Goal: Information Seeking & Learning: Learn about a topic

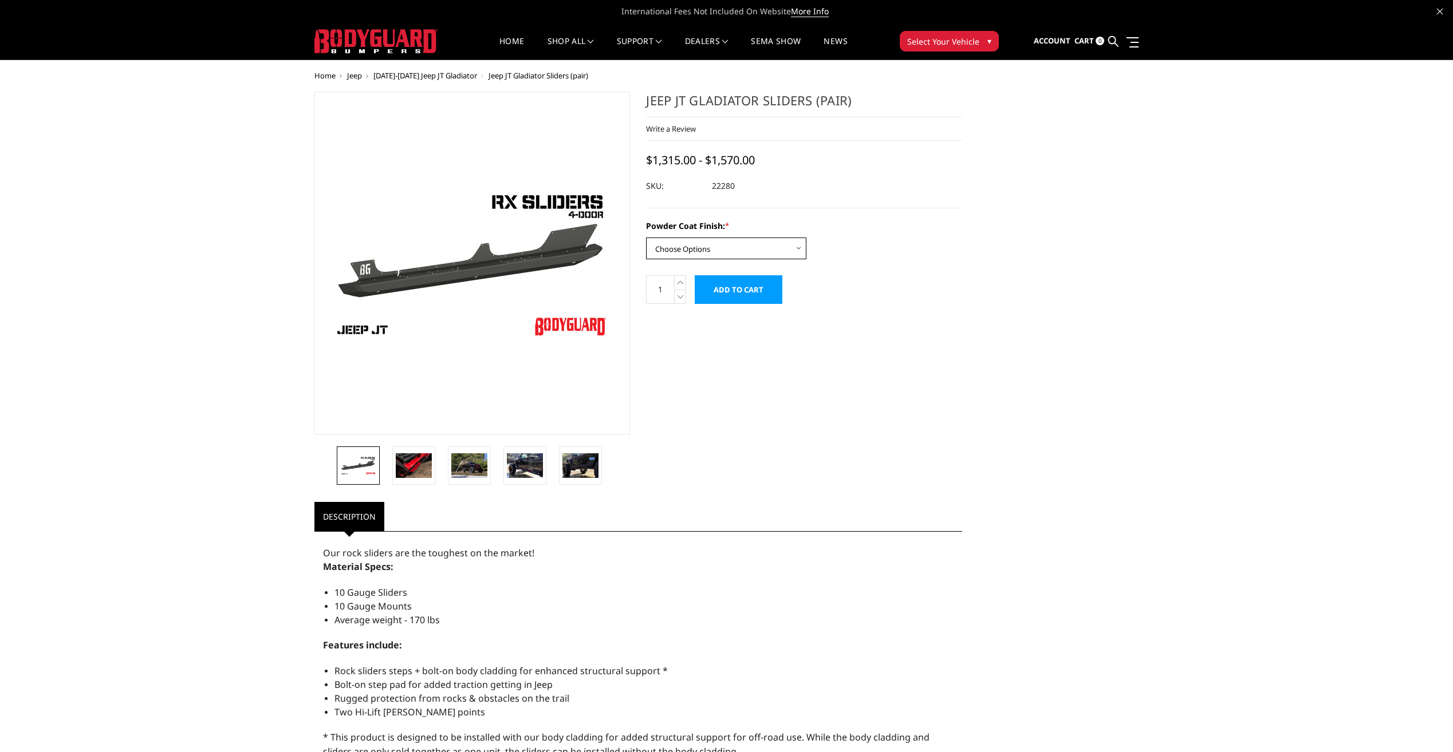
click at [756, 244] on select "Choose Options Bare Metal Textured Black Powder Coat" at bounding box center [726, 249] width 160 height 22
select select "4244"
click at [646, 238] on select "Choose Options Bare Metal Textured Black Powder Coat" at bounding box center [726, 249] width 160 height 22
click at [382, 472] on img at bounding box center [386, 466] width 22 height 15
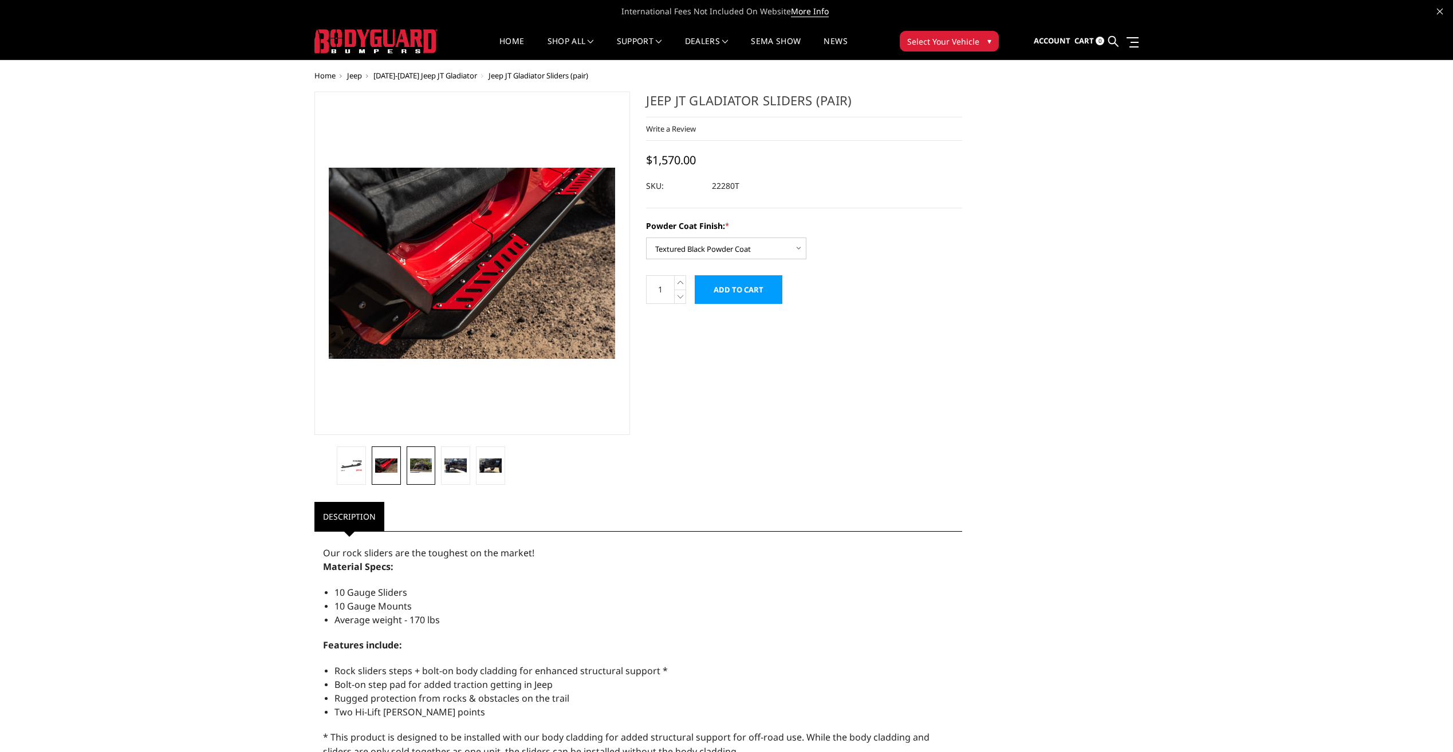
click at [418, 474] on link at bounding box center [421, 466] width 29 height 38
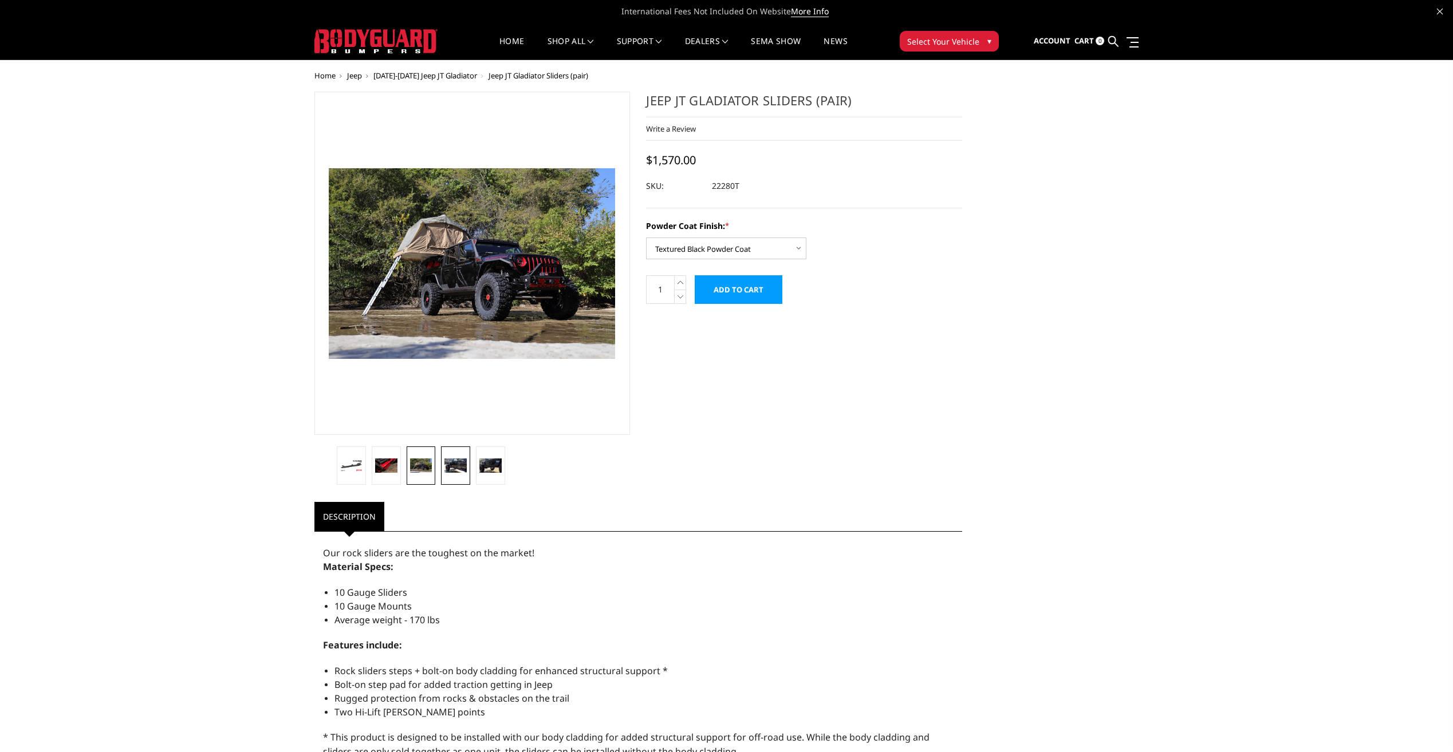
click at [453, 467] on img at bounding box center [455, 466] width 22 height 15
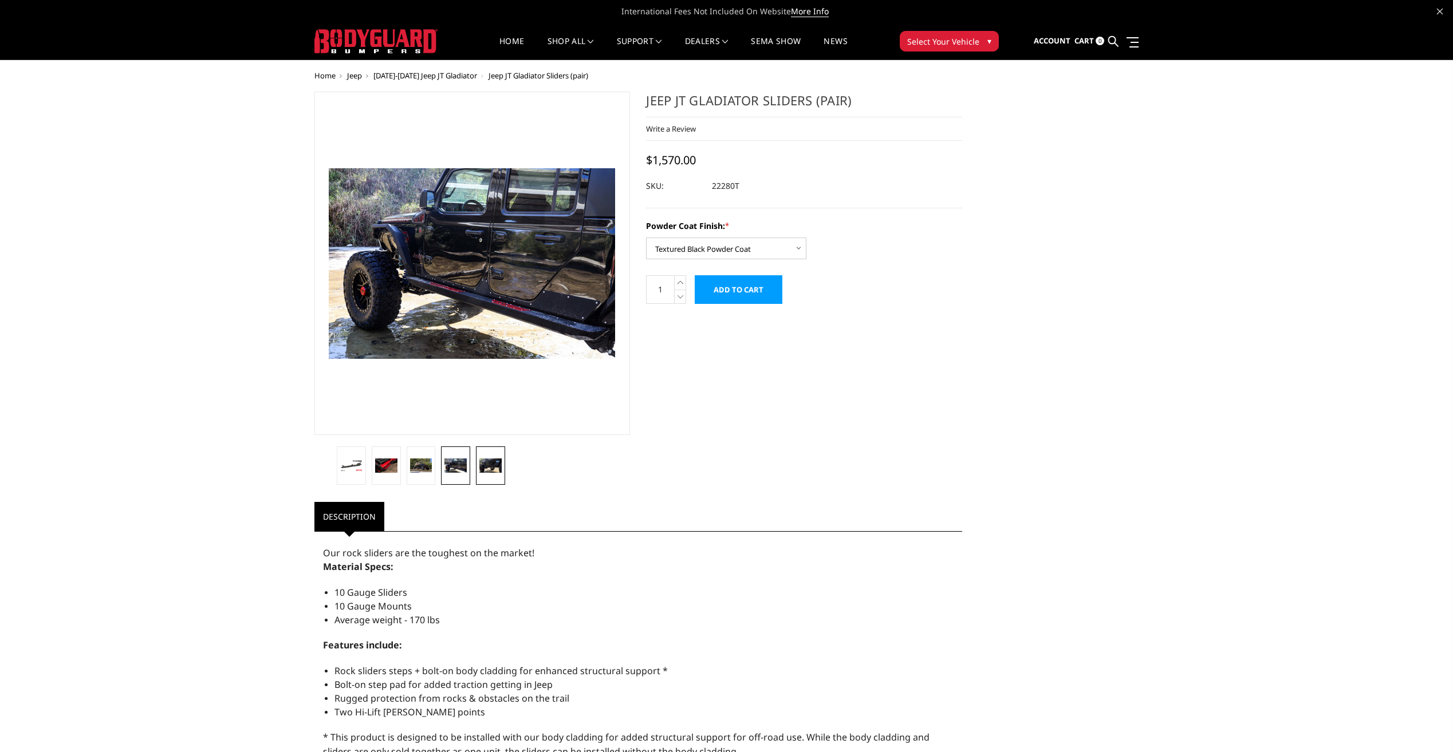
click at [491, 469] on img at bounding box center [490, 466] width 22 height 15
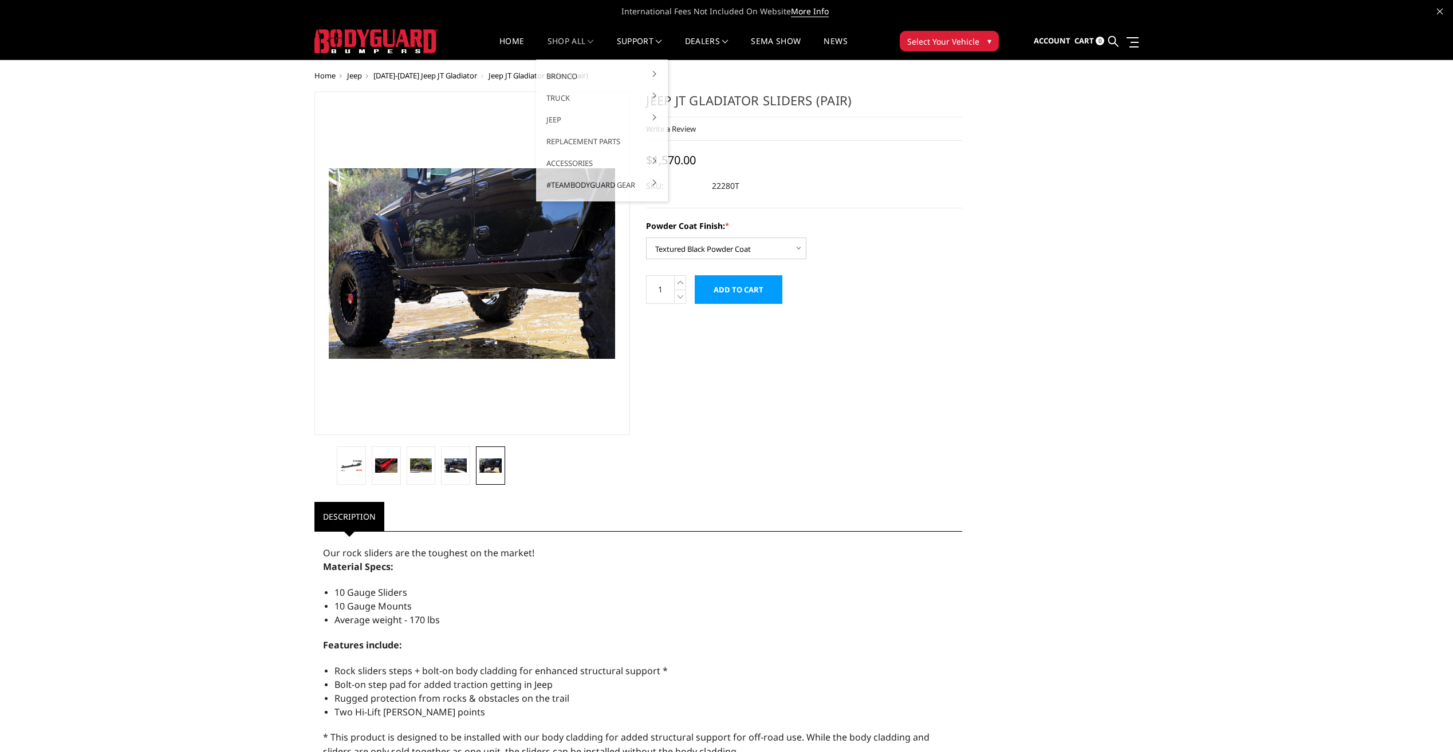
click at [559, 43] on link "shop all" at bounding box center [570, 48] width 46 height 22
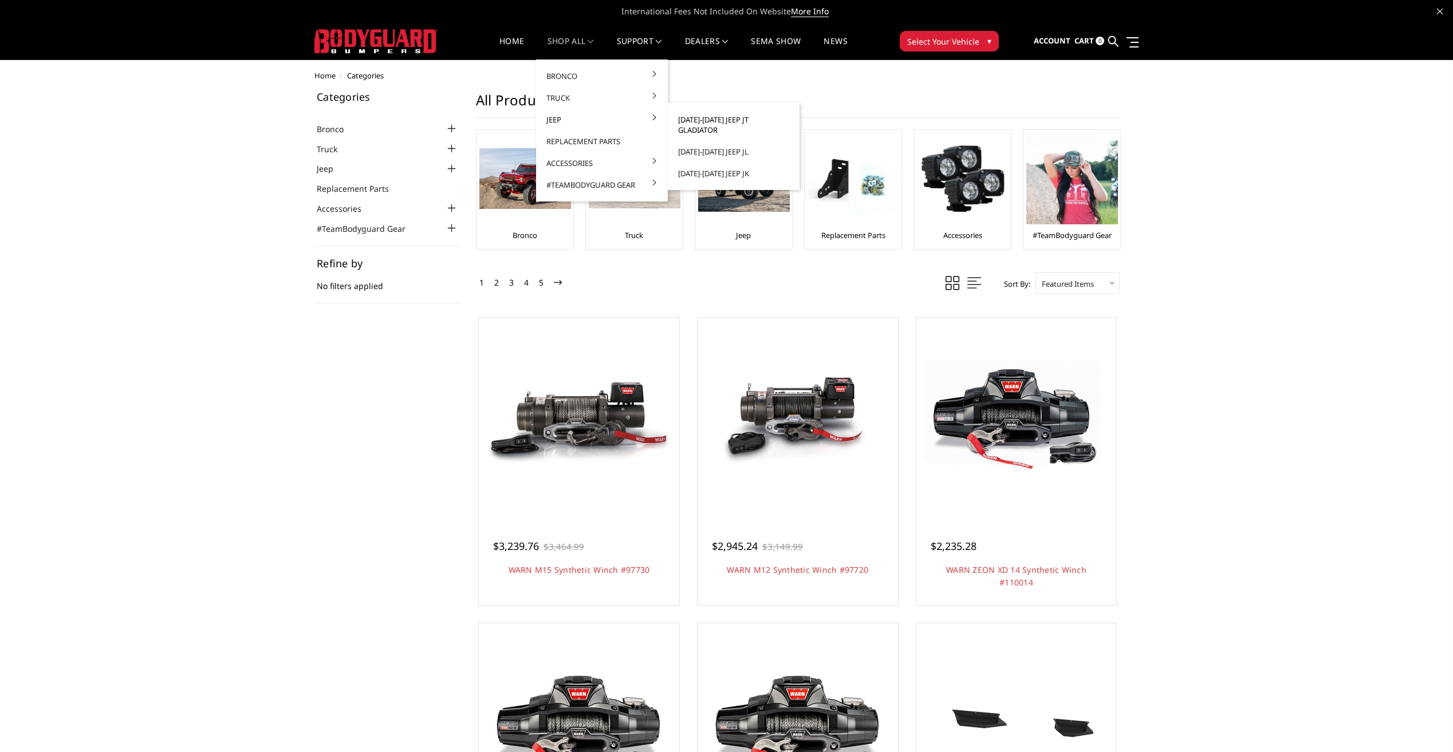
click at [748, 117] on link "[DATE]-[DATE] Jeep JT Gladiator" at bounding box center [733, 125] width 123 height 32
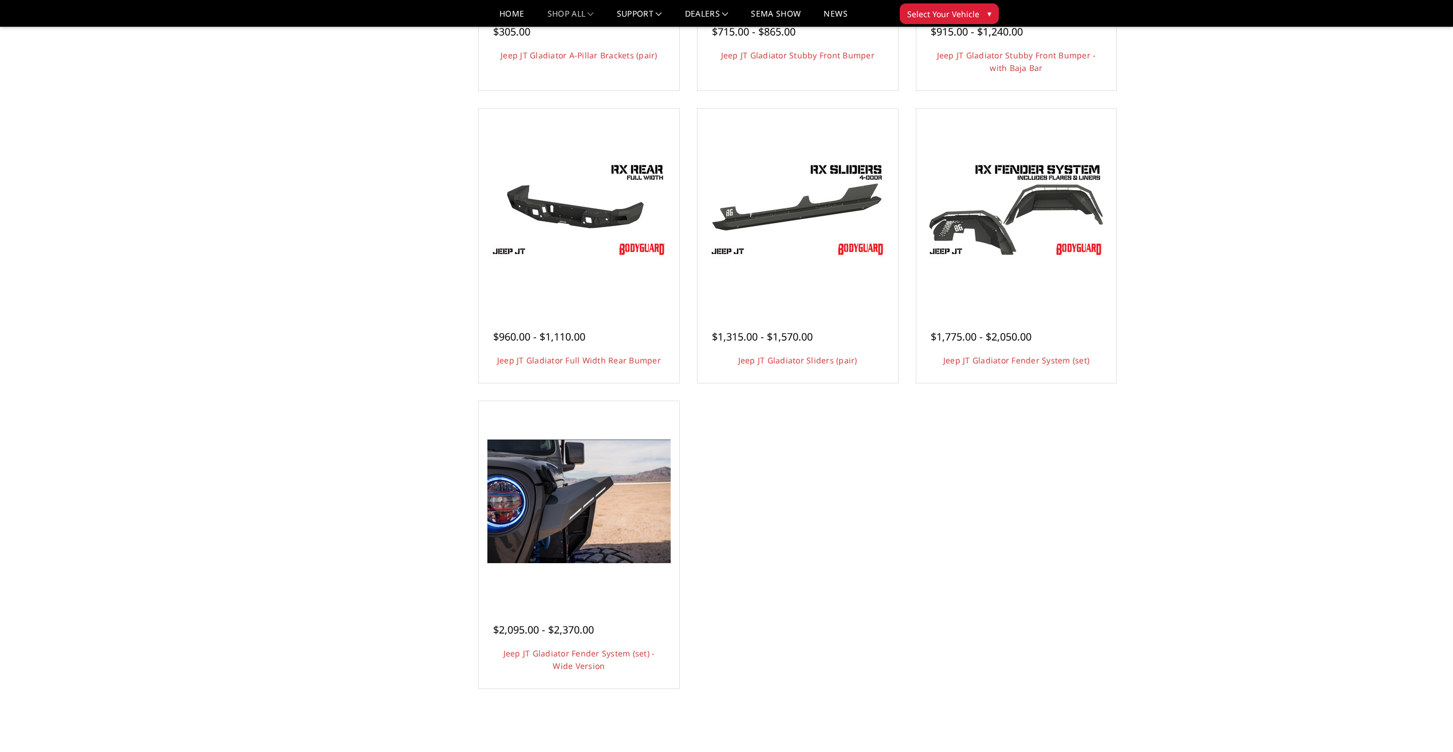
scroll to position [286, 0]
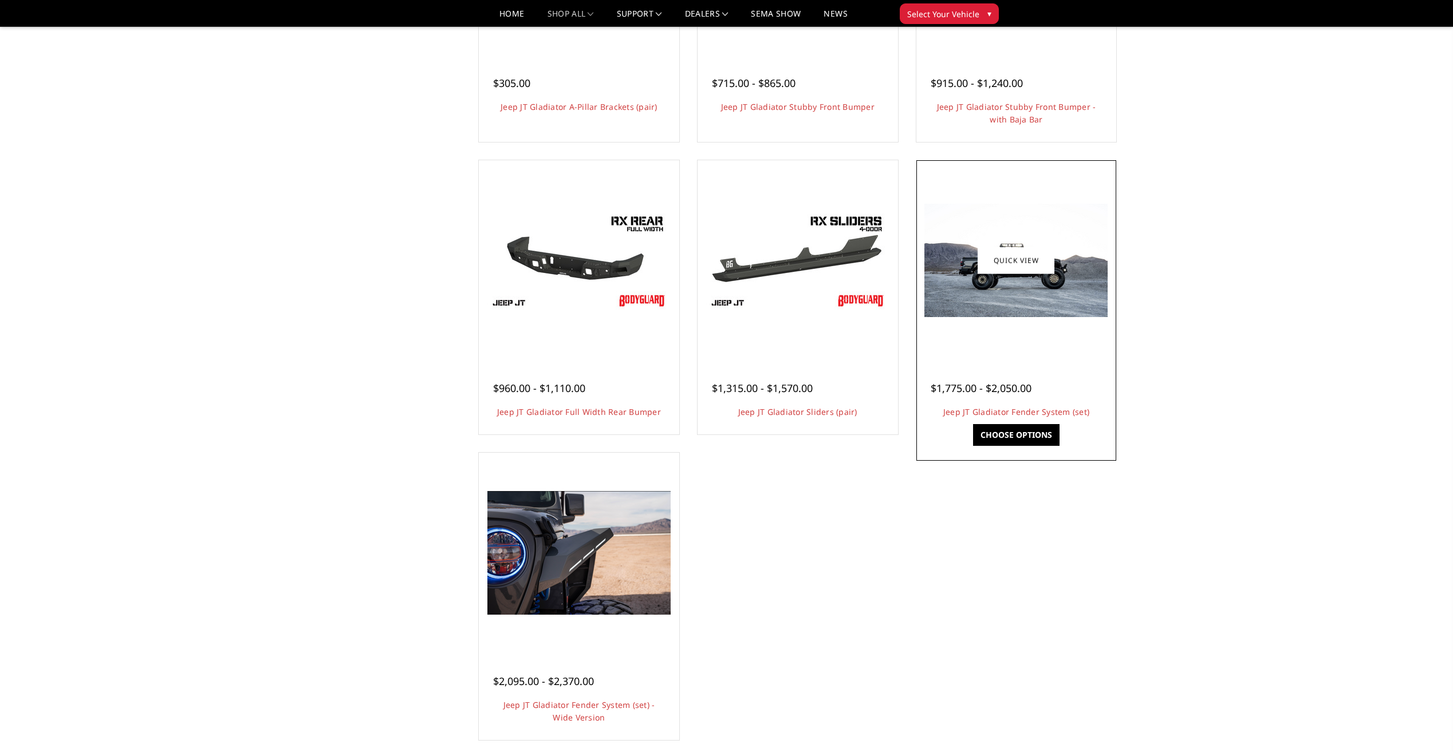
click at [1024, 283] on img at bounding box center [1015, 260] width 183 height 113
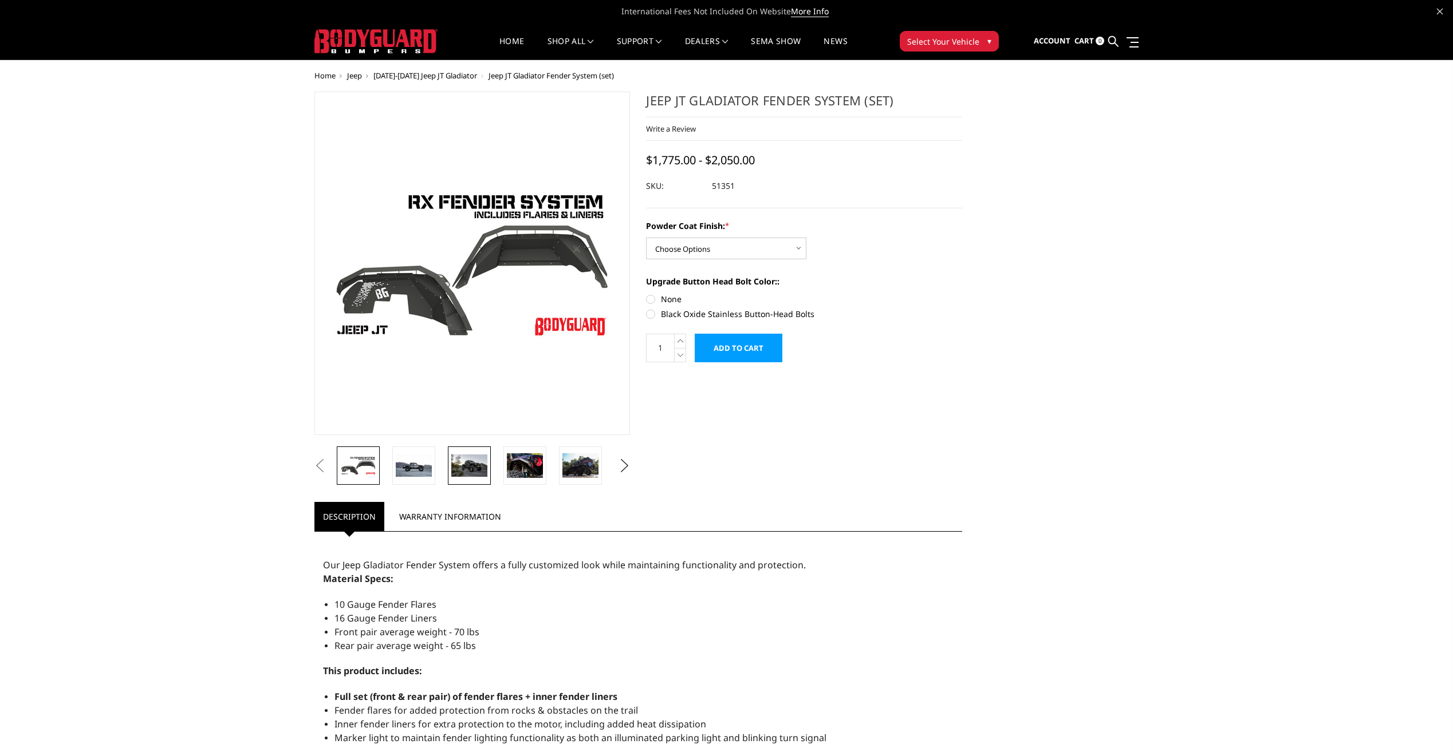
click at [463, 467] on img at bounding box center [469, 466] width 36 height 22
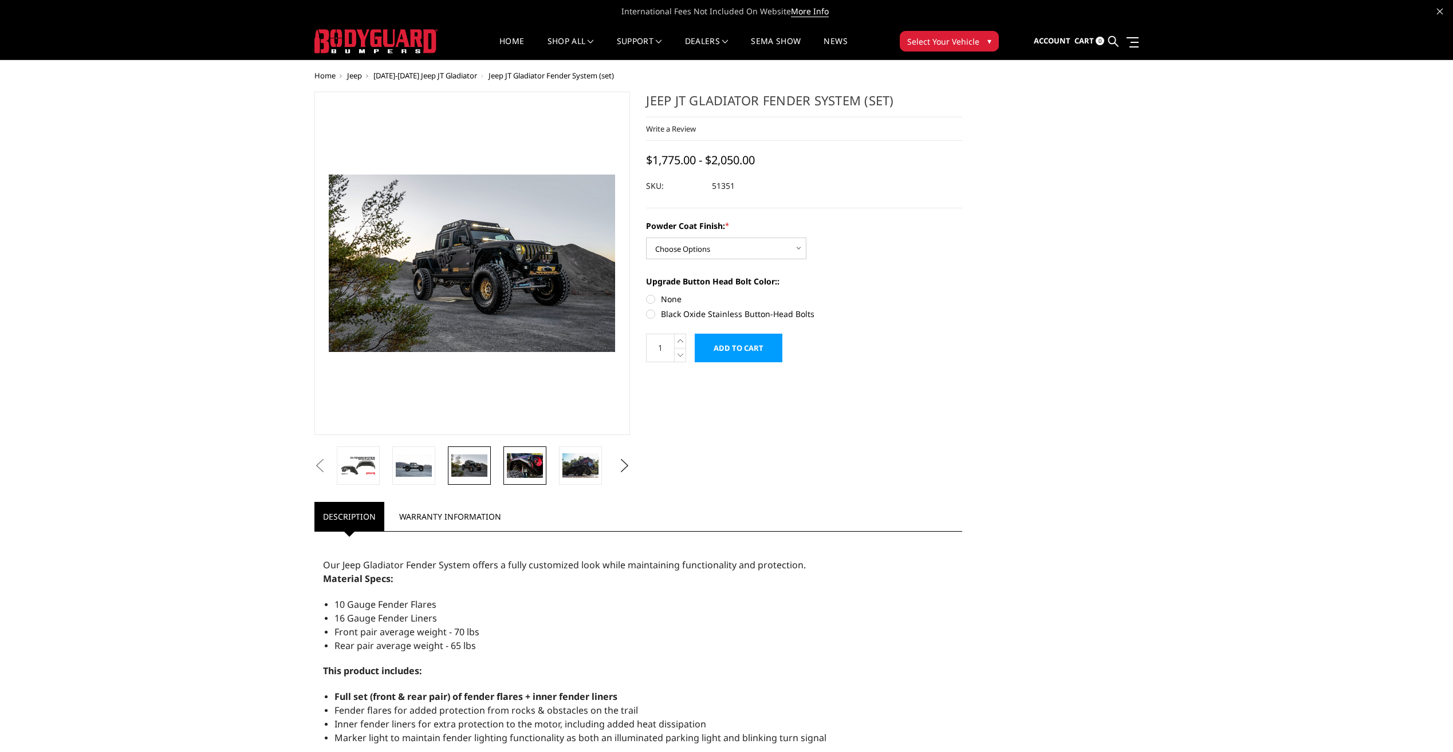
click at [513, 468] on img at bounding box center [525, 465] width 36 height 24
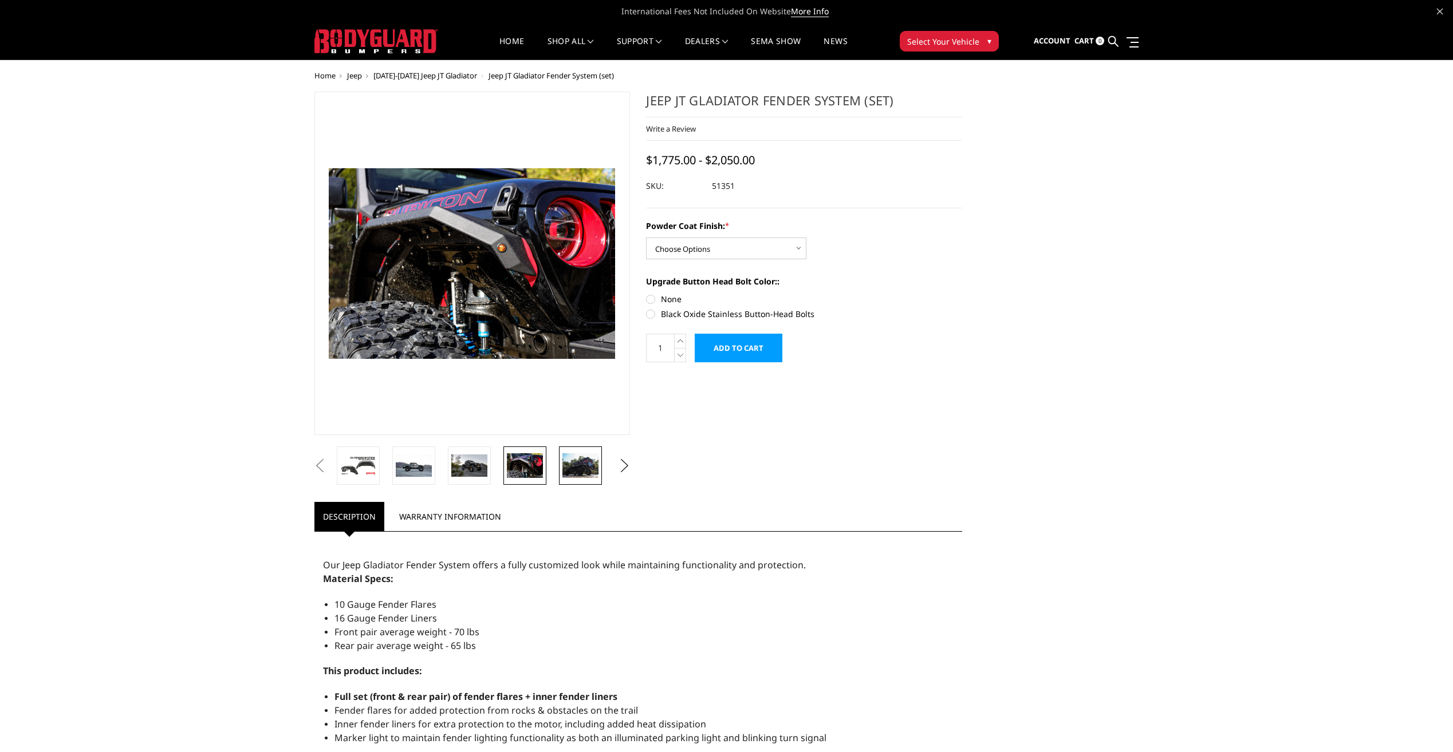
click at [583, 472] on img at bounding box center [580, 465] width 36 height 24
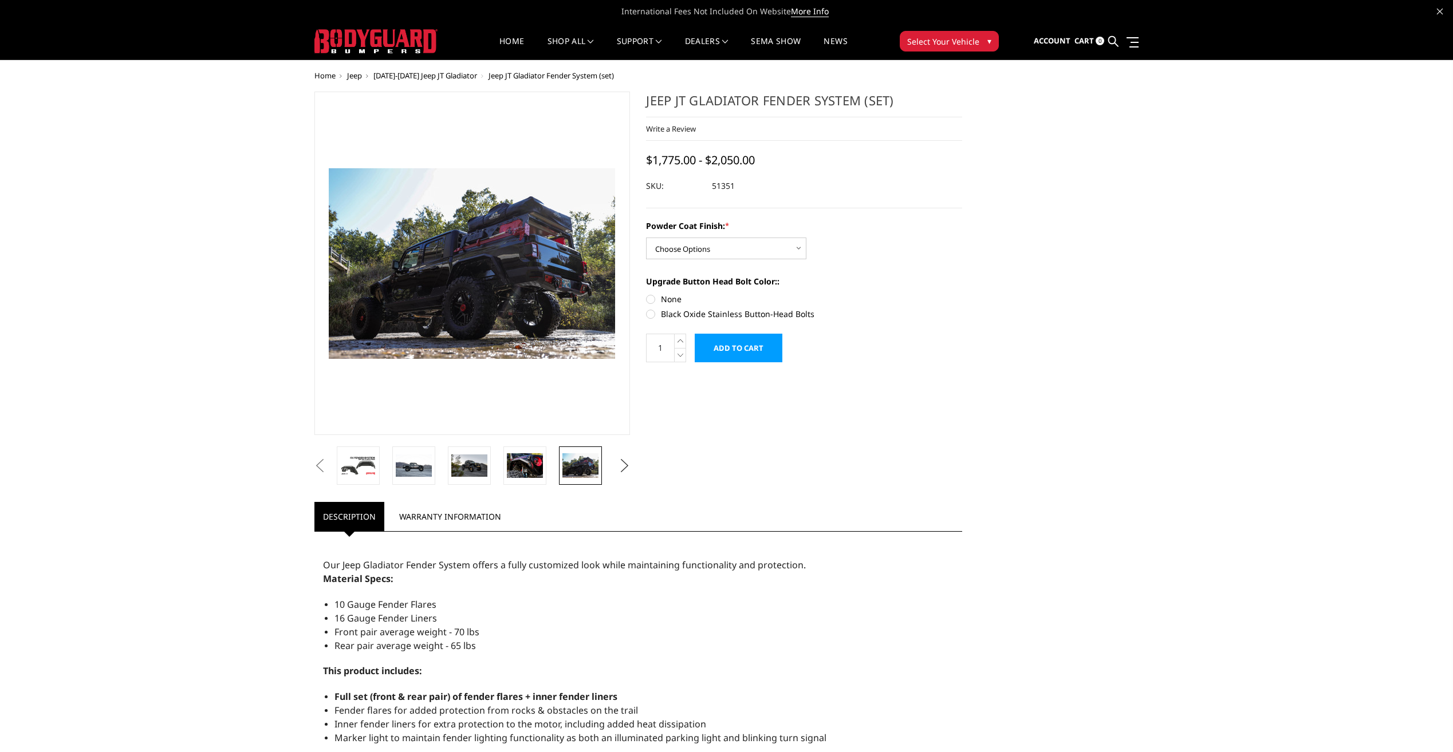
click at [623, 471] on button "Next" at bounding box center [624, 466] width 17 height 17
click at [586, 468] on img at bounding box center [580, 465] width 36 height 24
